Goal: Task Accomplishment & Management: Use online tool/utility

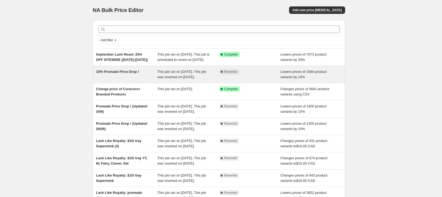
click at [157, 80] on div "15% Promade Price Drop !" at bounding box center [127, 74] width 62 height 11
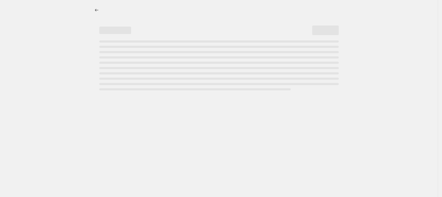
select select "percentage"
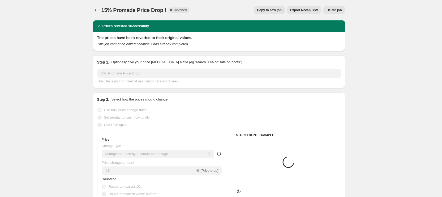
select select "collection"
